Goal: Navigation & Orientation: Understand site structure

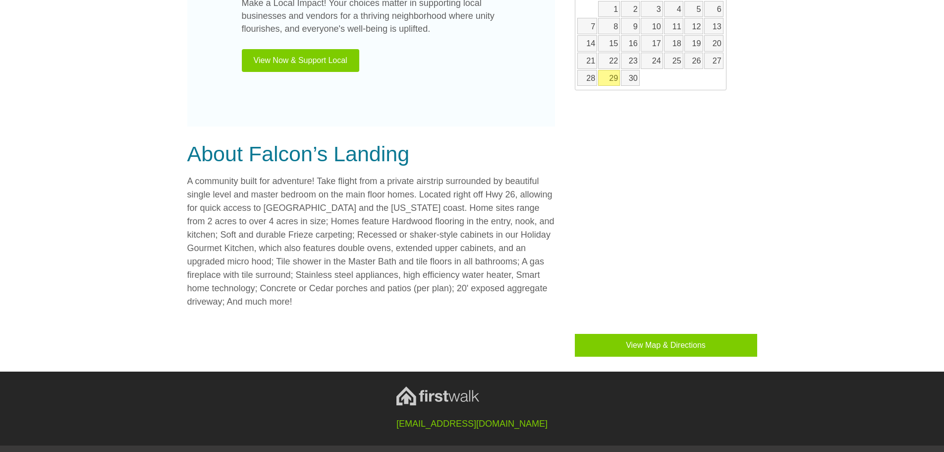
scroll to position [693, 0]
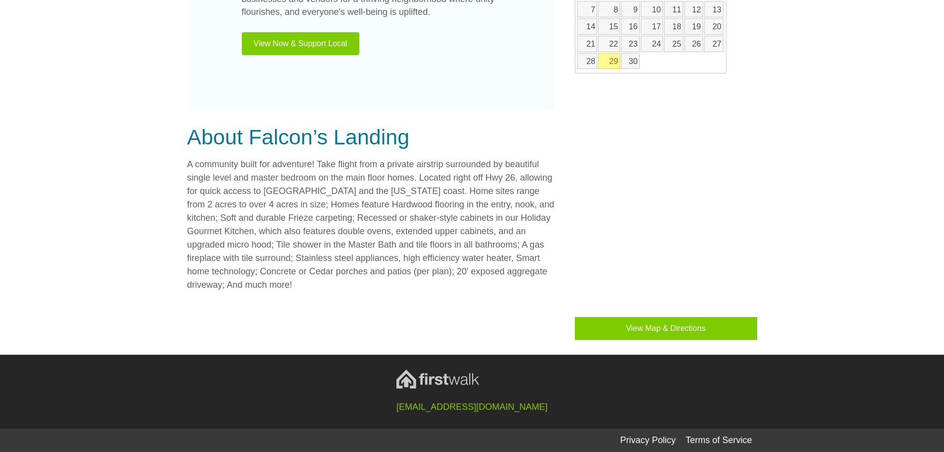
click at [577, 394] on div "[EMAIL_ADDRESS][DOMAIN_NAME]" at bounding box center [472, 391] width 585 height 44
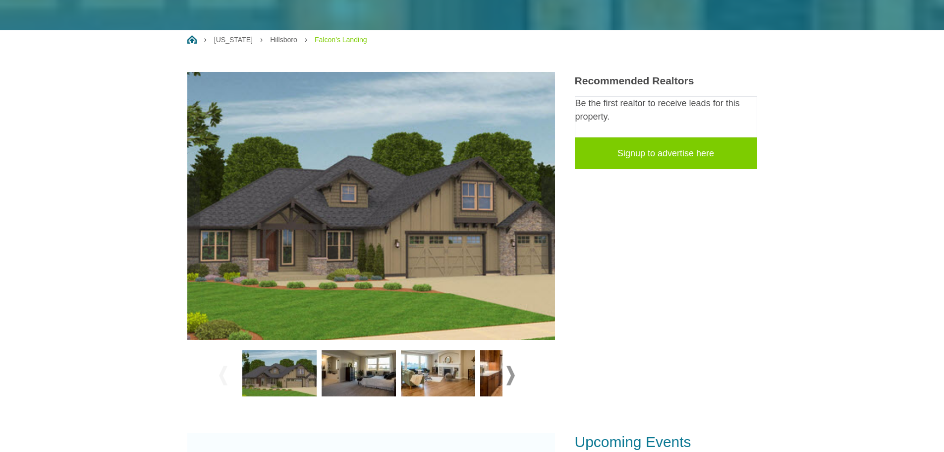
scroll to position [0, 0]
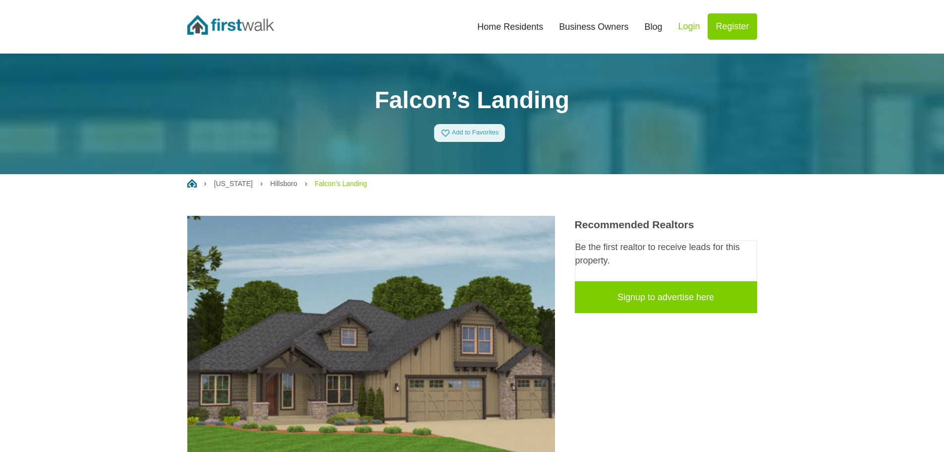
click at [374, 187] on ul "Home Oregon Hillsboro Falcon’s Landing" at bounding box center [472, 183] width 570 height 19
click at [512, 20] on link "Home Residents" at bounding box center [510, 27] width 82 height 22
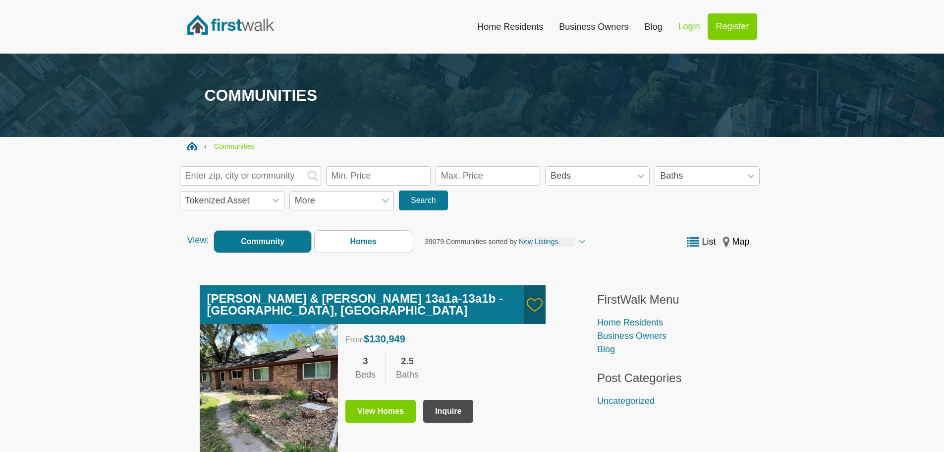
click at [581, 26] on link "Business Owners" at bounding box center [593, 27] width 85 height 22
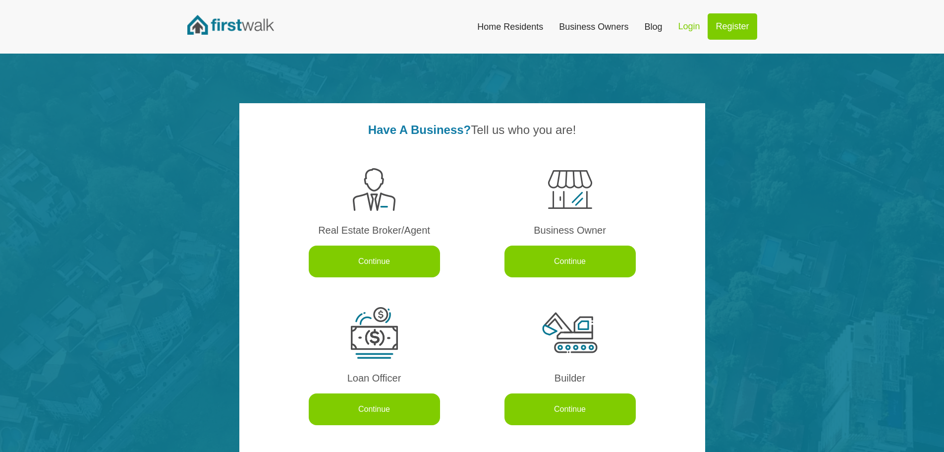
click at [650, 25] on link "Blog" at bounding box center [653, 27] width 34 height 22
